Goal: Transaction & Acquisition: Purchase product/service

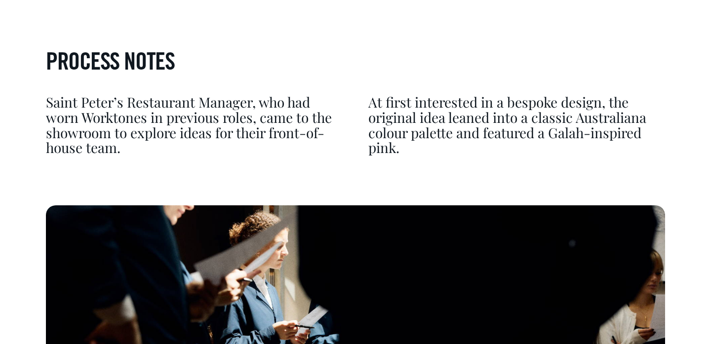
scroll to position [2295, 0]
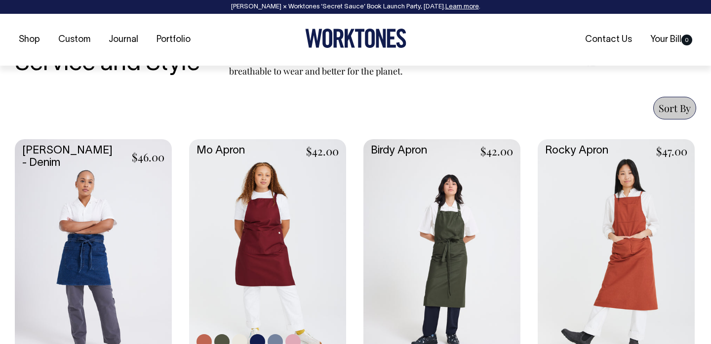
click at [214, 232] on link at bounding box center [267, 256] width 157 height 234
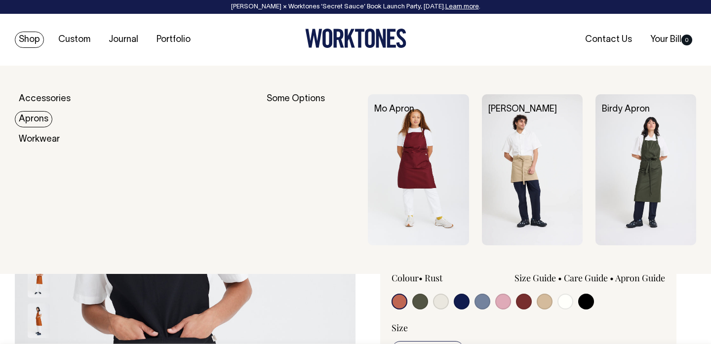
click at [26, 119] on link "Aprons" at bounding box center [34, 119] width 38 height 16
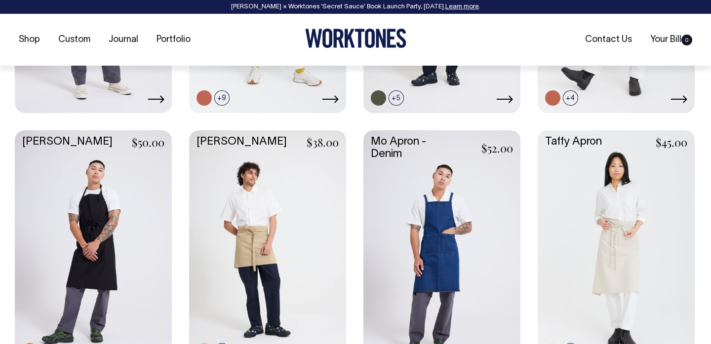
click at [261, 214] on link at bounding box center [267, 247] width 157 height 234
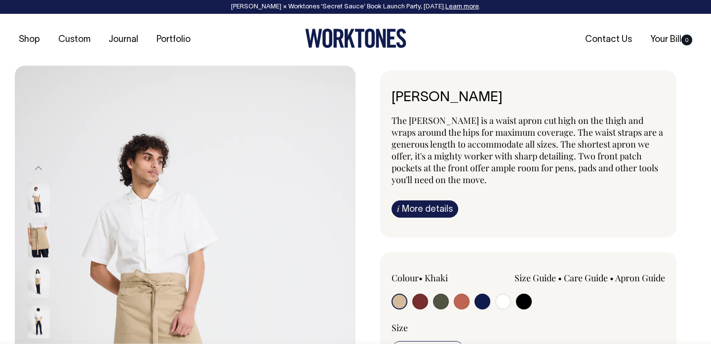
click at [460, 304] on input "radio" at bounding box center [462, 302] width 16 height 16
radio input "true"
select select "Rust"
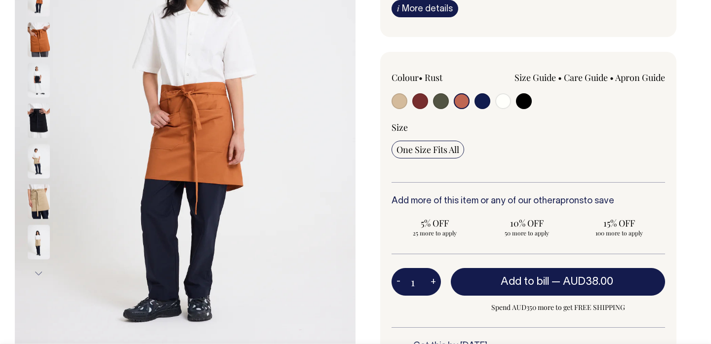
scroll to position [201, 0]
